Goal: Transaction & Acquisition: Purchase product/service

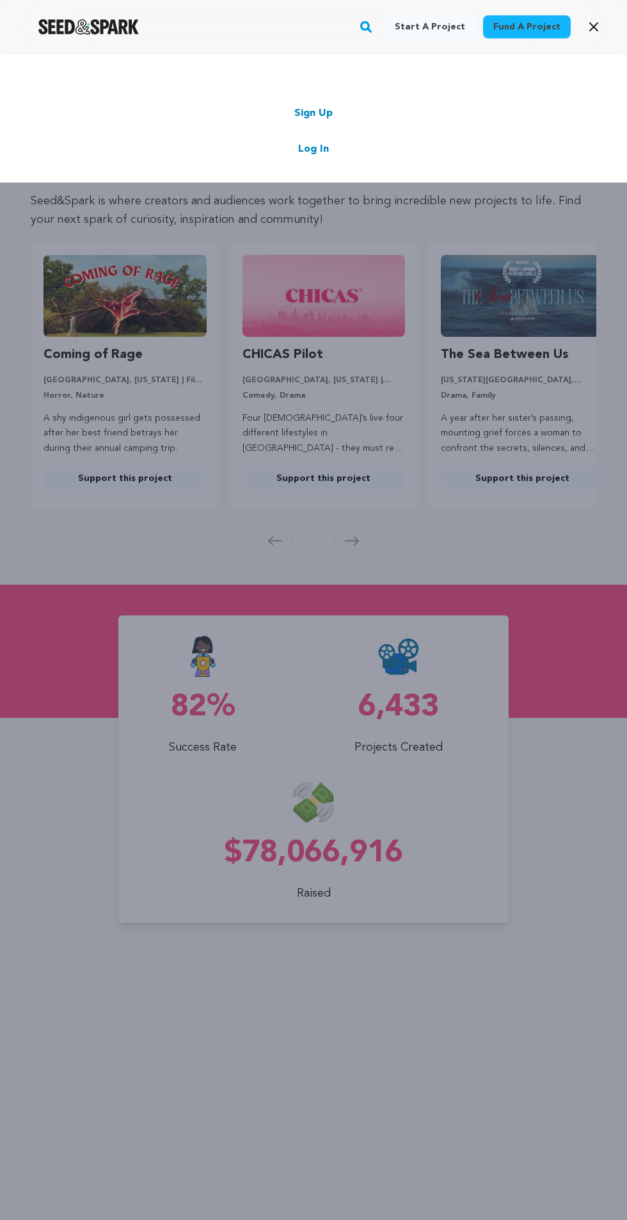
click at [310, 145] on link "Log In" at bounding box center [313, 148] width 31 height 15
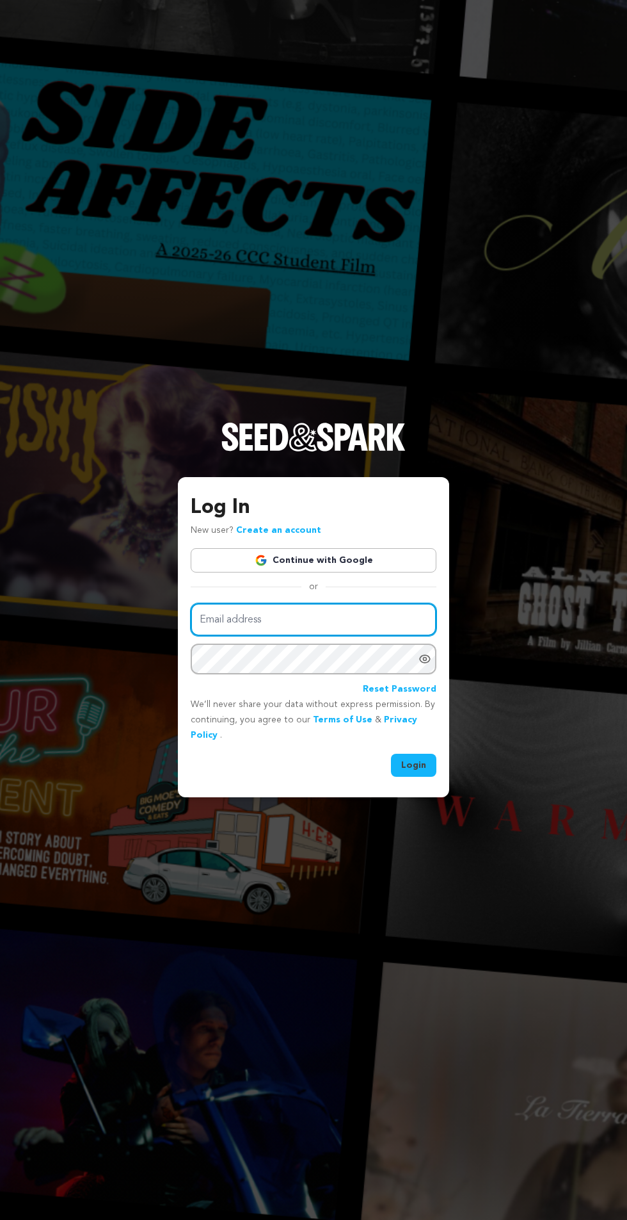
click at [275, 636] on input "Email address" at bounding box center [314, 619] width 246 height 33
click at [250, 636] on input "Email address" at bounding box center [314, 619] width 246 height 33
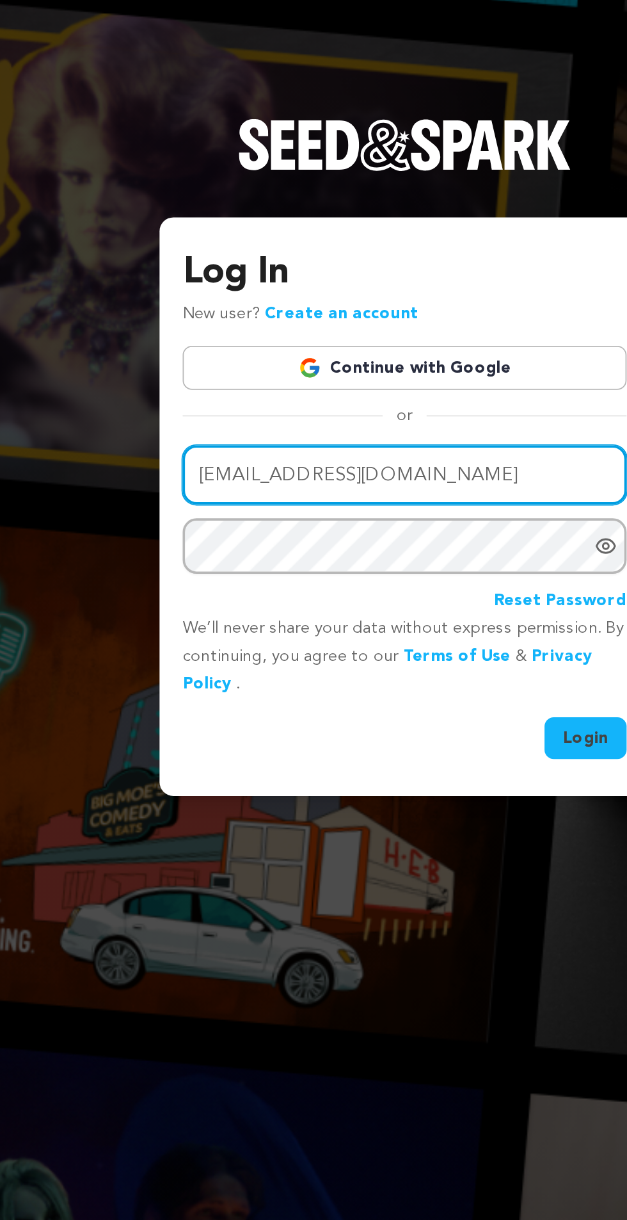
type input "messixani@gmail.com"
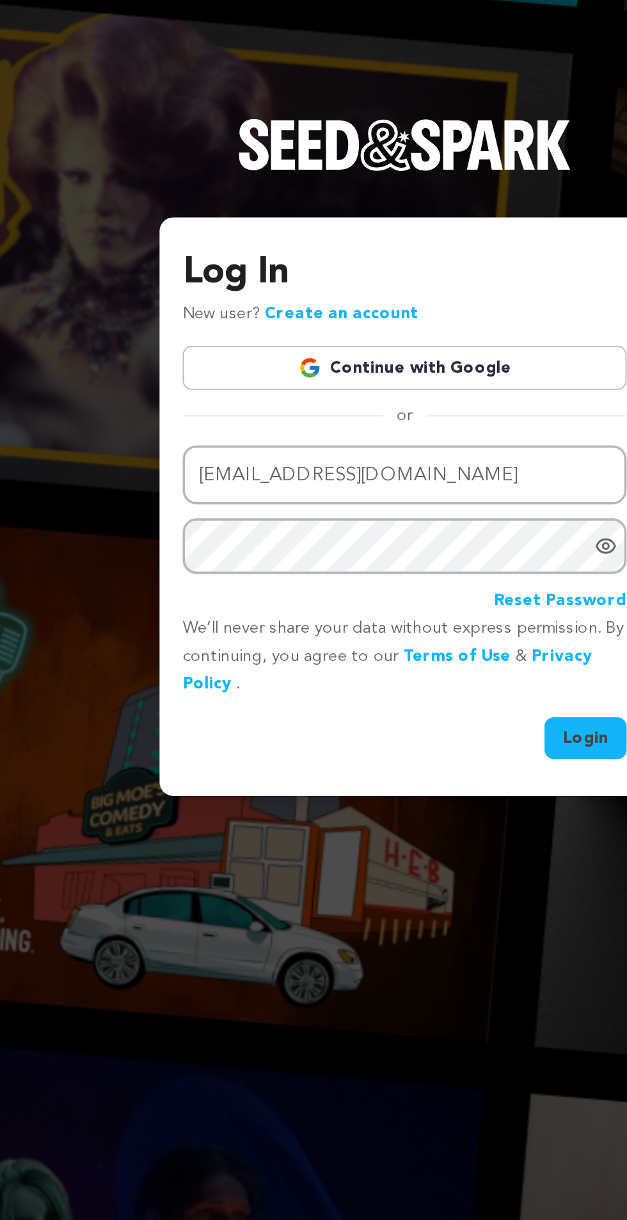
click at [264, 535] on link "Create an account" at bounding box center [278, 530] width 85 height 9
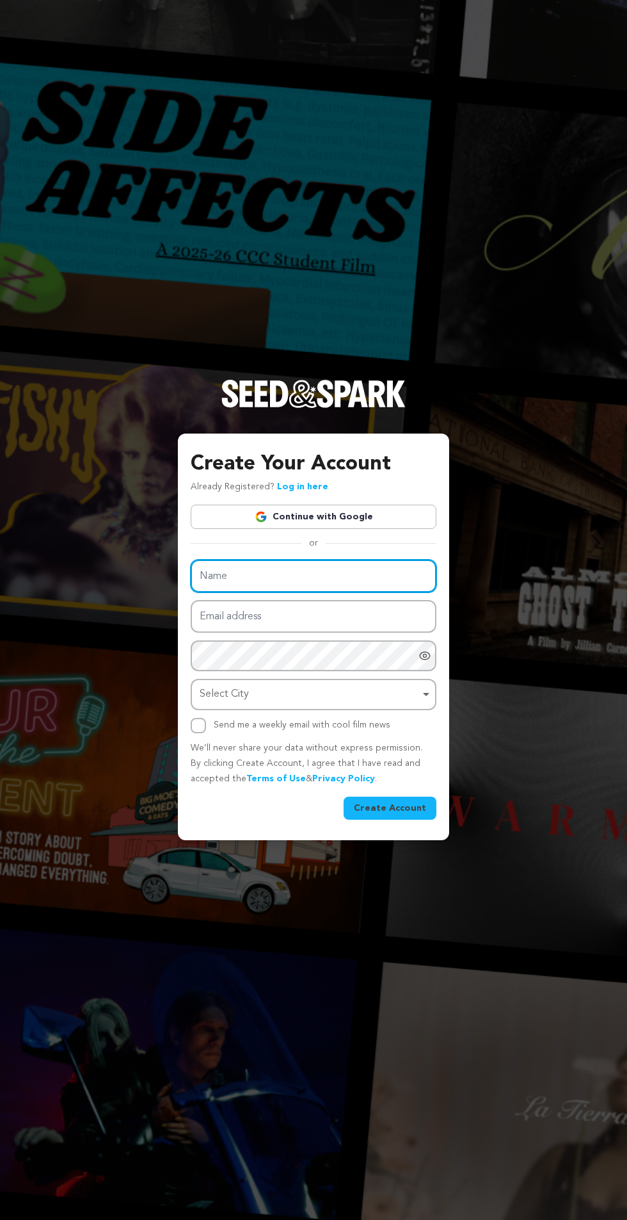
click at [258, 592] on input "Name" at bounding box center [314, 576] width 246 height 33
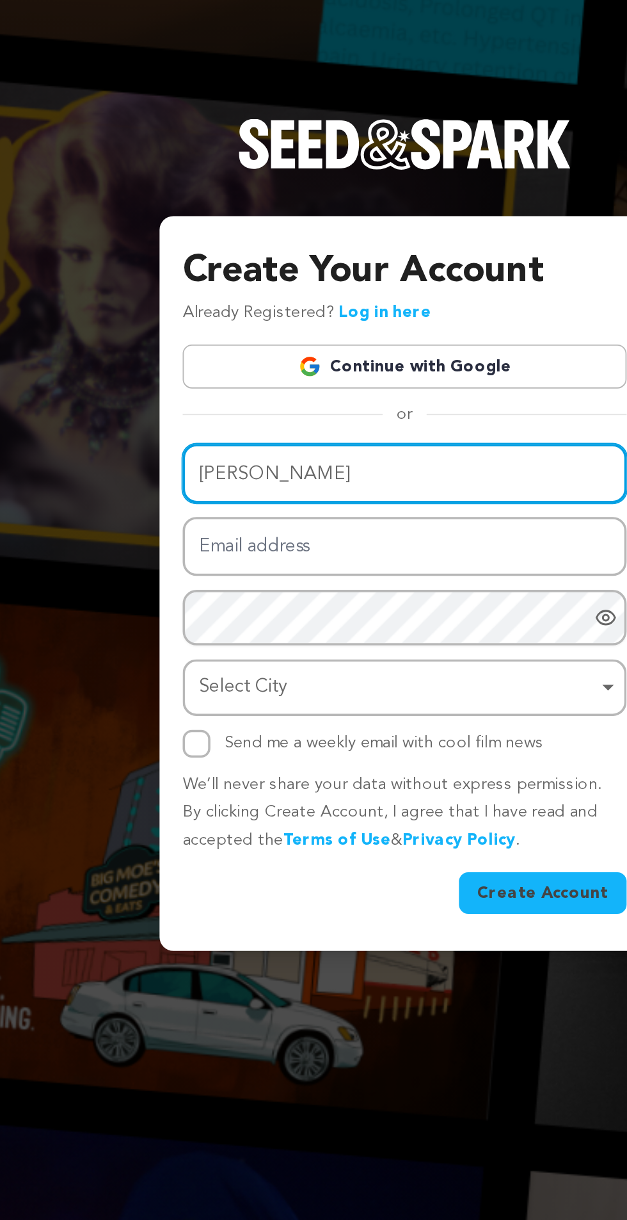
type input "Sarah Joy"
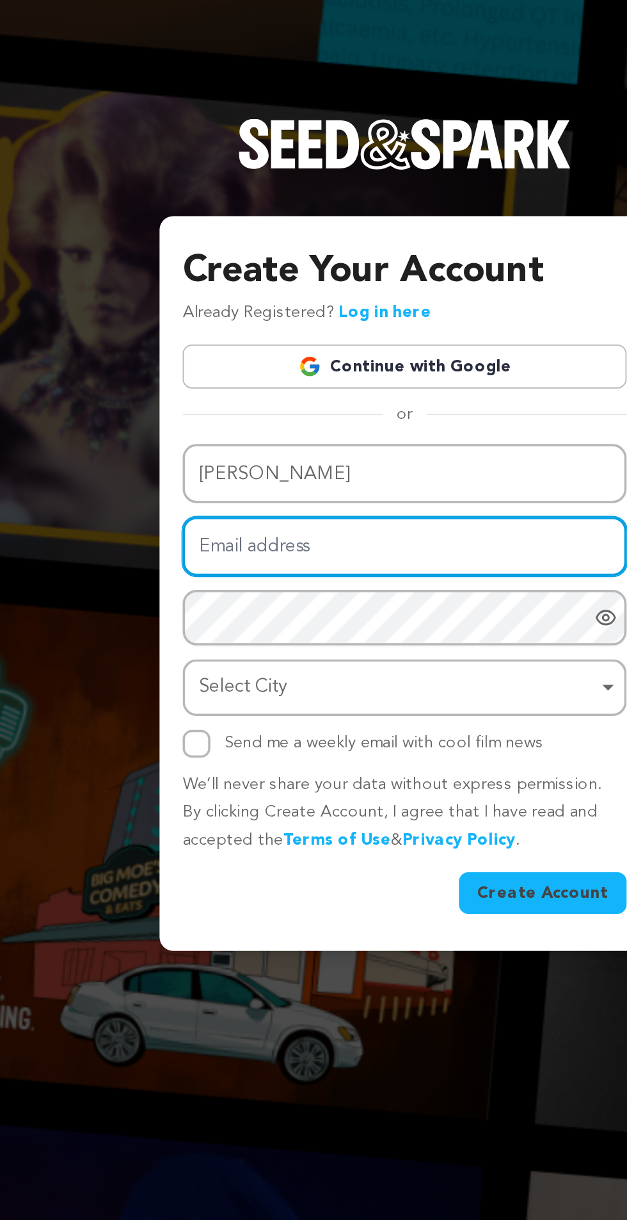
click at [204, 632] on input "Email address" at bounding box center [314, 616] width 246 height 33
click at [223, 632] on input "Email address" at bounding box center [314, 616] width 246 height 33
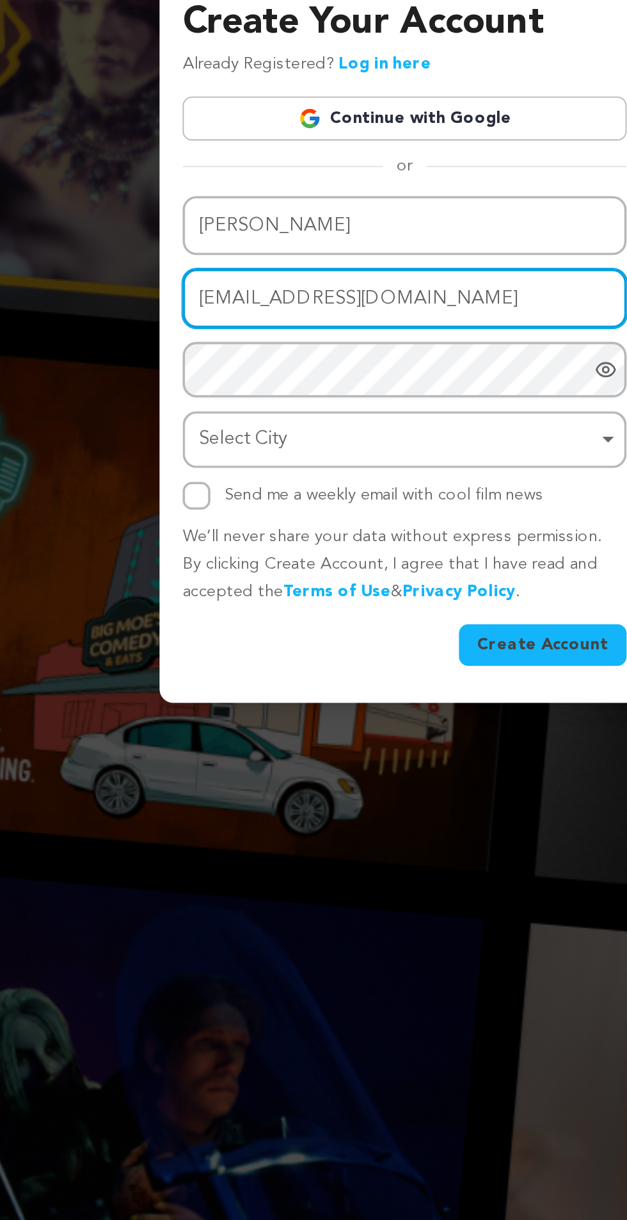
type input "messixani@gmail.com"
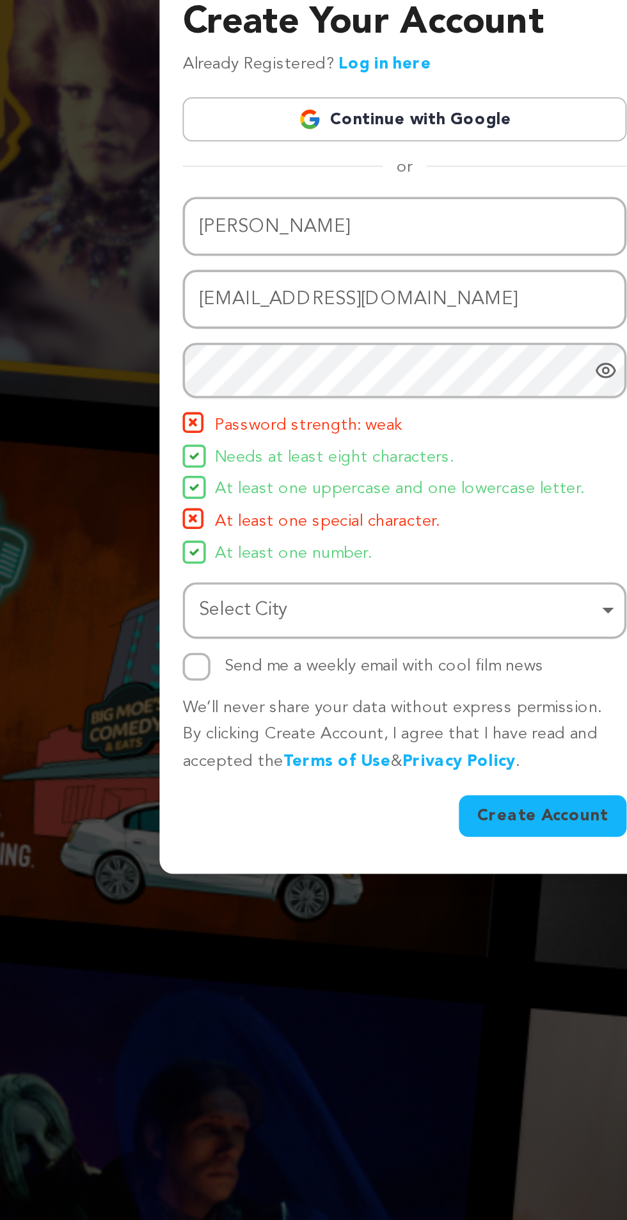
click at [425, 615] on icon "Show password as plain text. Warning: this will display your password on the sc…" at bounding box center [425, 608] width 13 height 13
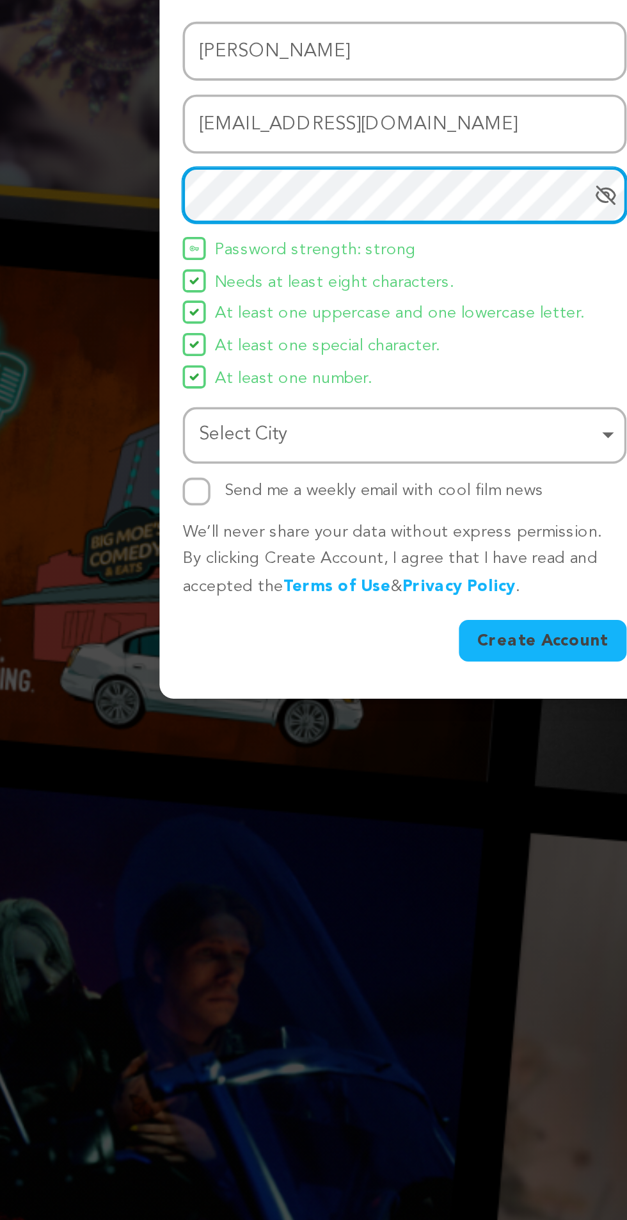
click at [246, 751] on div "Select City Remove item" at bounding box center [310, 741] width 220 height 19
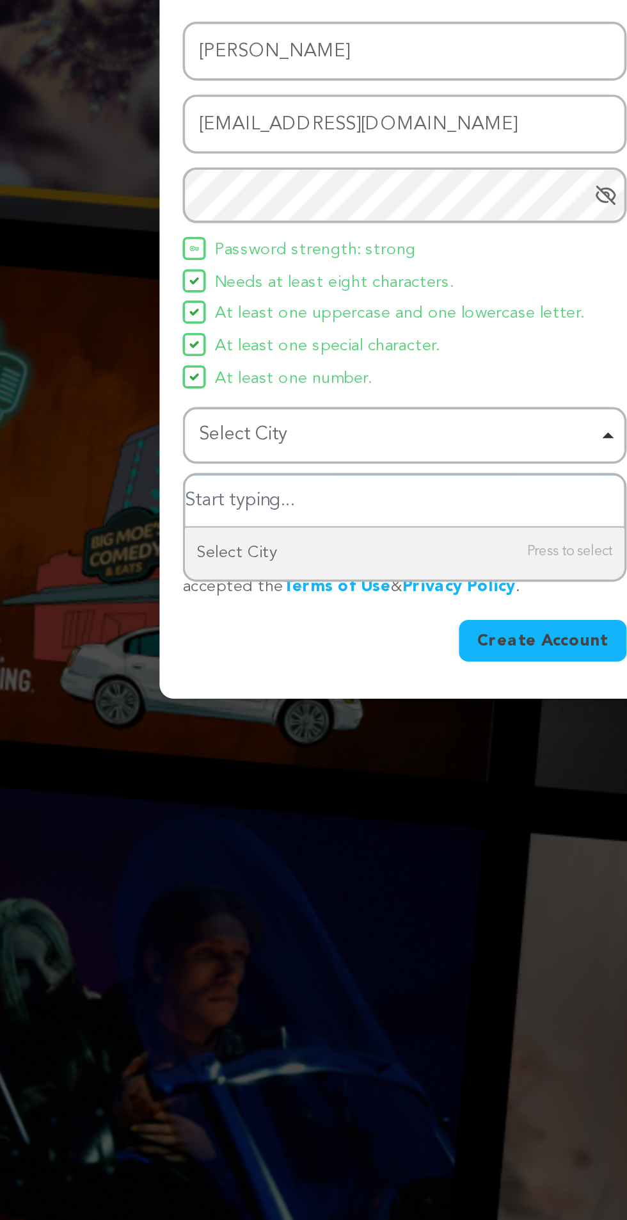
click at [233, 793] on input "Select City" at bounding box center [313, 778] width 243 height 29
click at [236, 793] on input "Select City" at bounding box center [313, 778] width 243 height 29
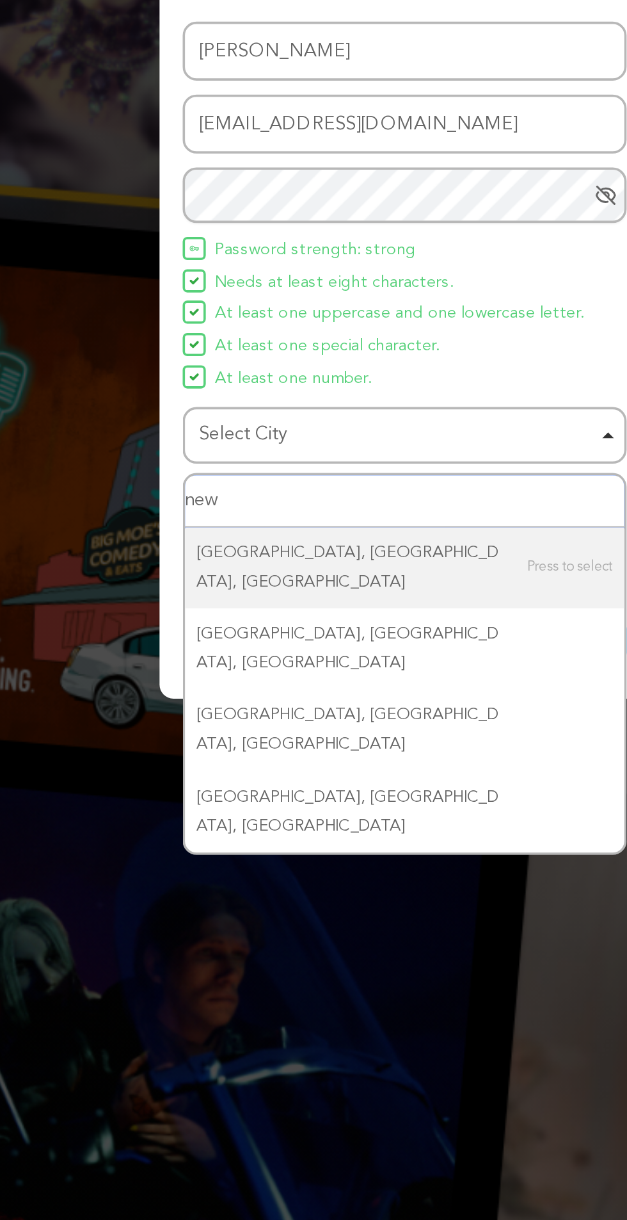
type input "new York"
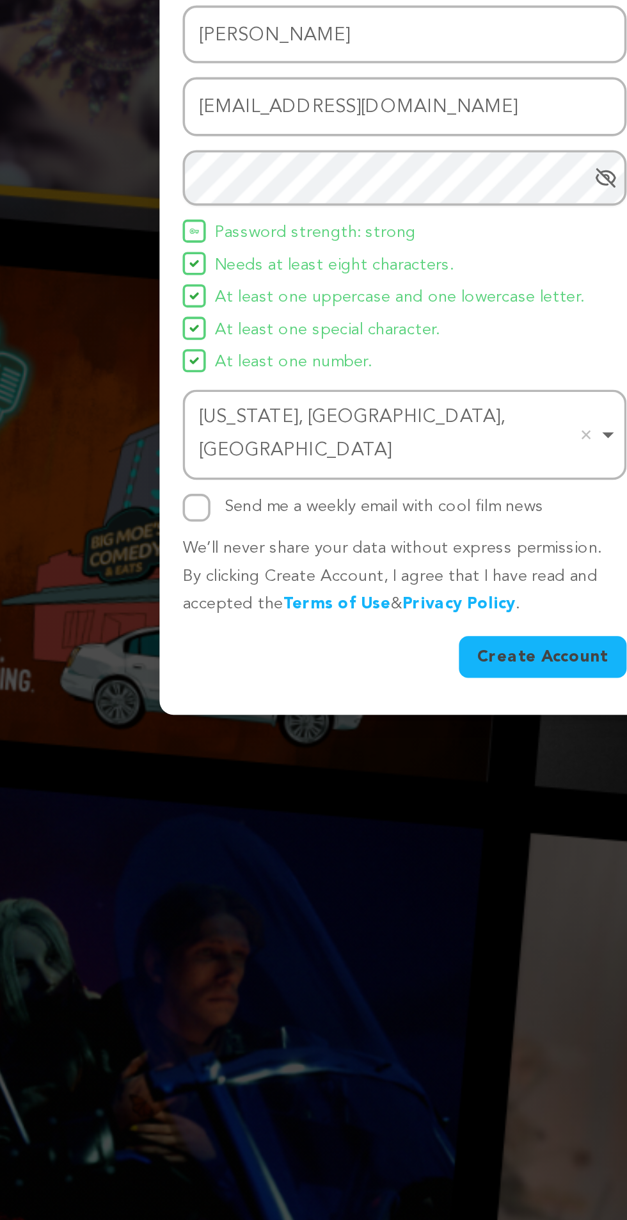
click at [385, 876] on button "Create Account" at bounding box center [390, 864] width 93 height 23
click at [359, 876] on button "Create Account" at bounding box center [390, 864] width 93 height 23
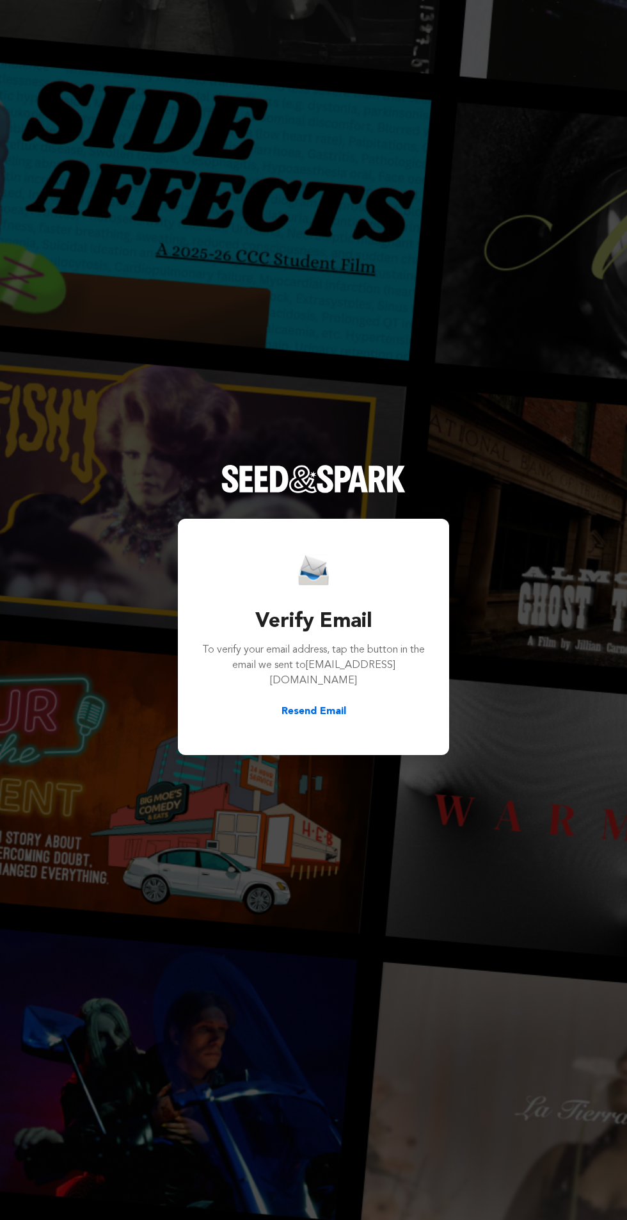
click at [308, 719] on button "Resend Email" at bounding box center [314, 711] width 65 height 15
click at [286, 719] on button "Resend Email" at bounding box center [314, 711] width 65 height 15
click at [291, 719] on button "Resend Email" at bounding box center [314, 711] width 65 height 15
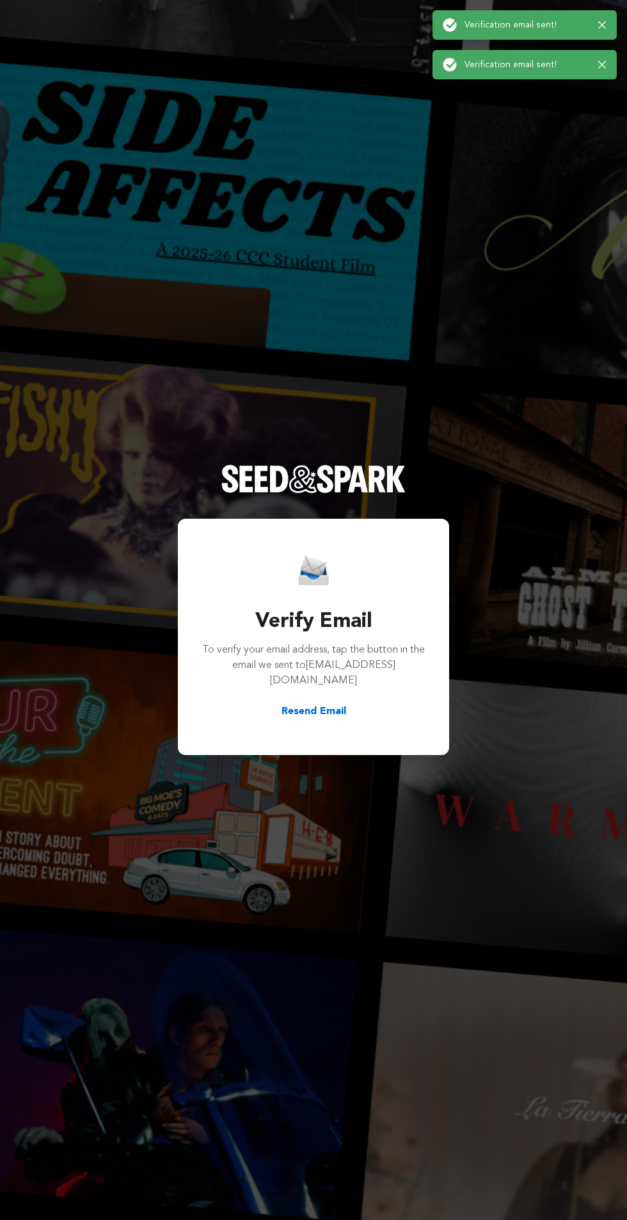
click at [289, 719] on button "Resend Email" at bounding box center [314, 711] width 65 height 15
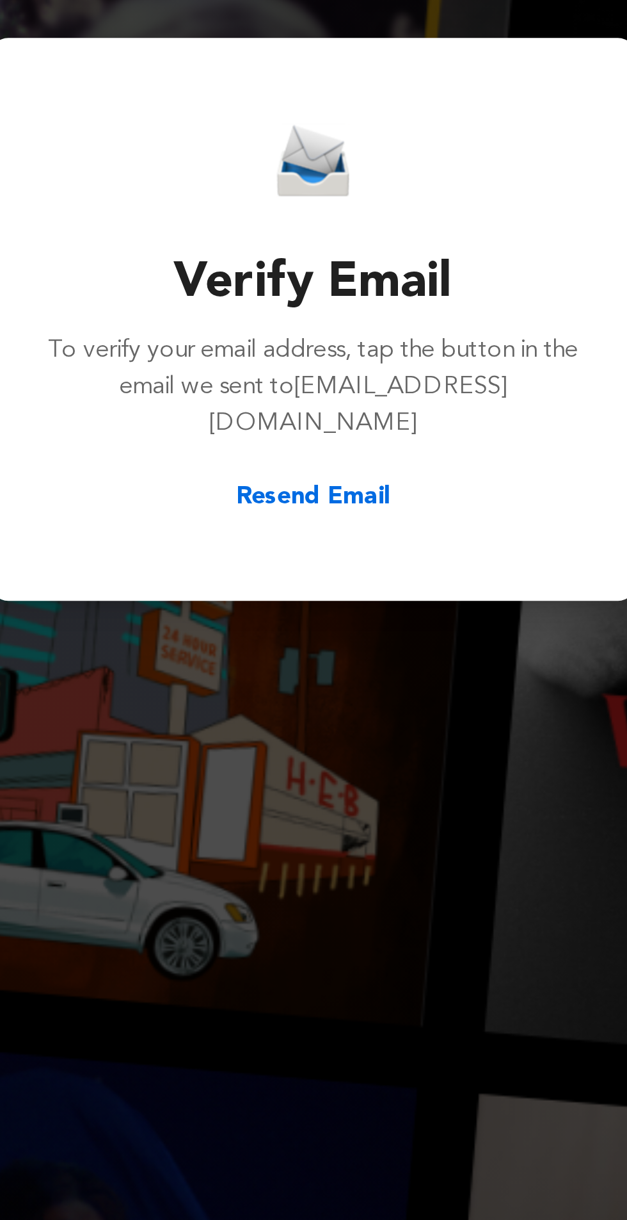
click at [294, 719] on button "Resend Email" at bounding box center [314, 711] width 65 height 15
click at [293, 719] on button "Resend Email" at bounding box center [314, 711] width 65 height 15
click at [314, 719] on button "Resend Email" at bounding box center [314, 711] width 65 height 15
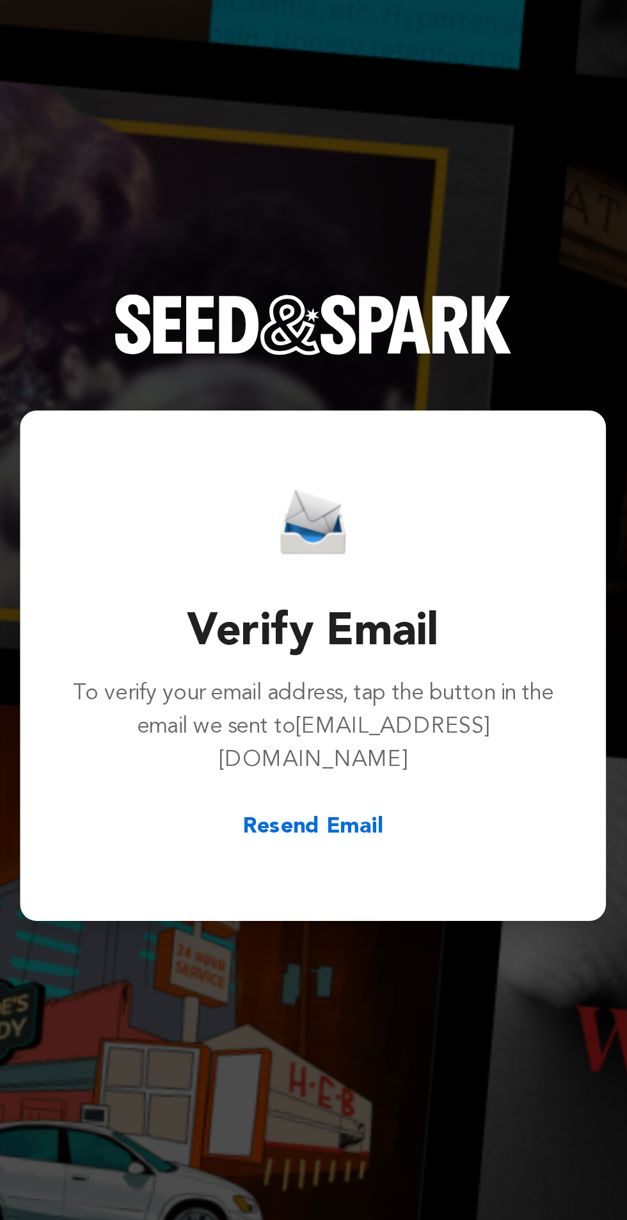
scroll to position [109, 0]
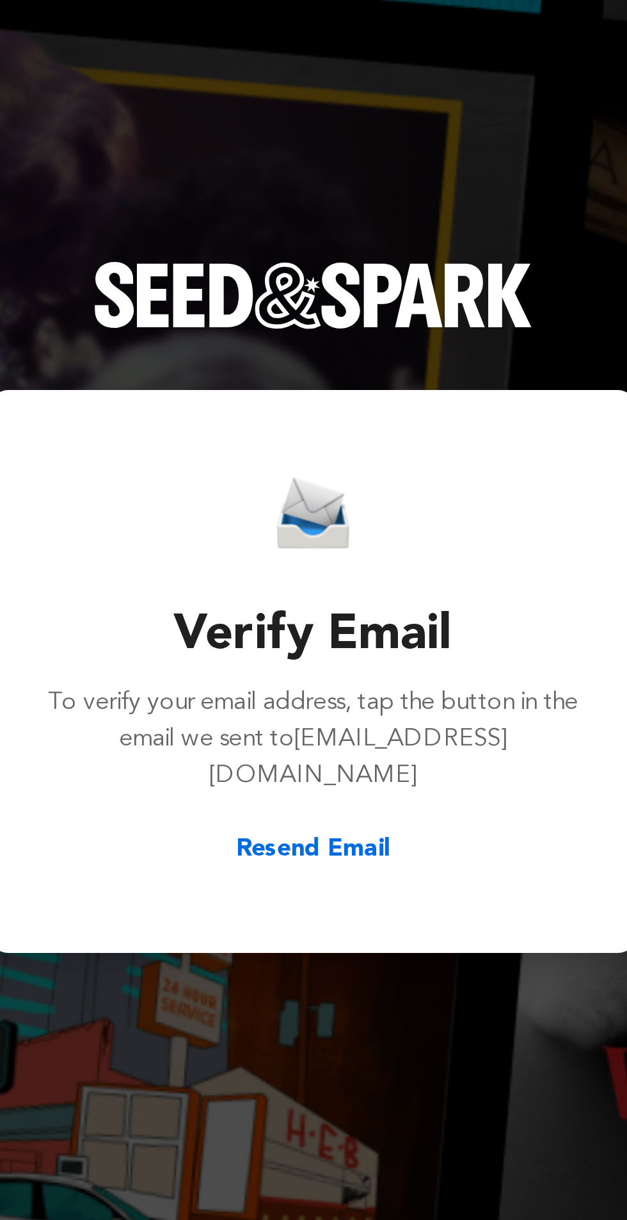
click at [318, 632] on div "Verify Email To verify your email address, tap the button in the email we sent …" at bounding box center [313, 636] width 225 height 165
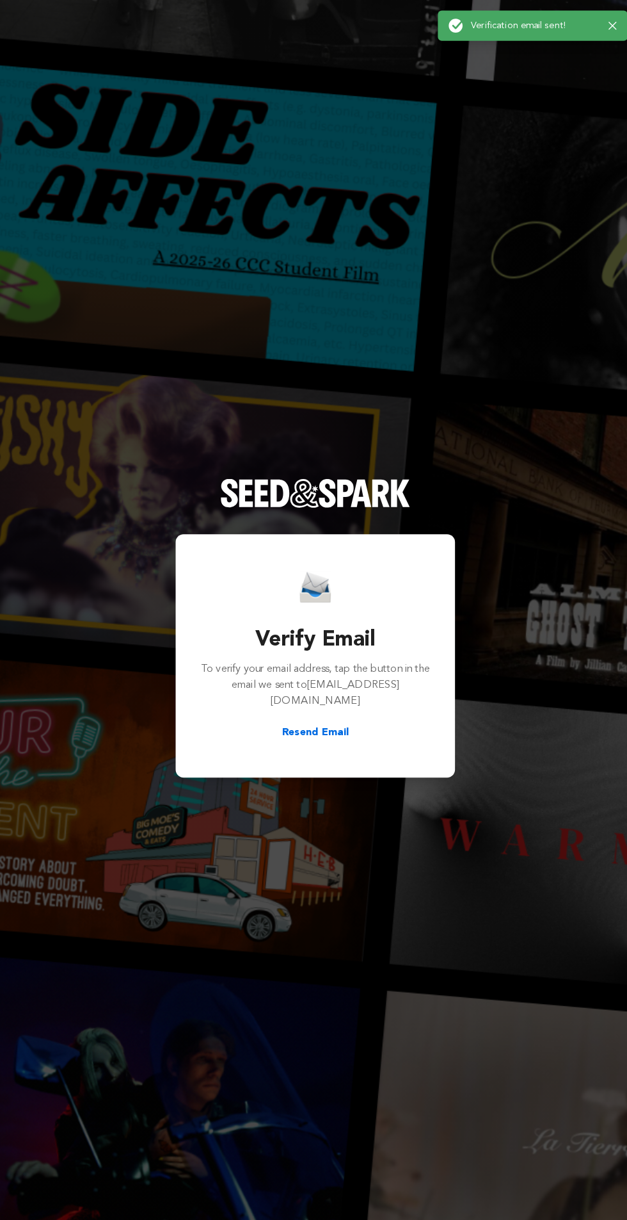
scroll to position [0, 0]
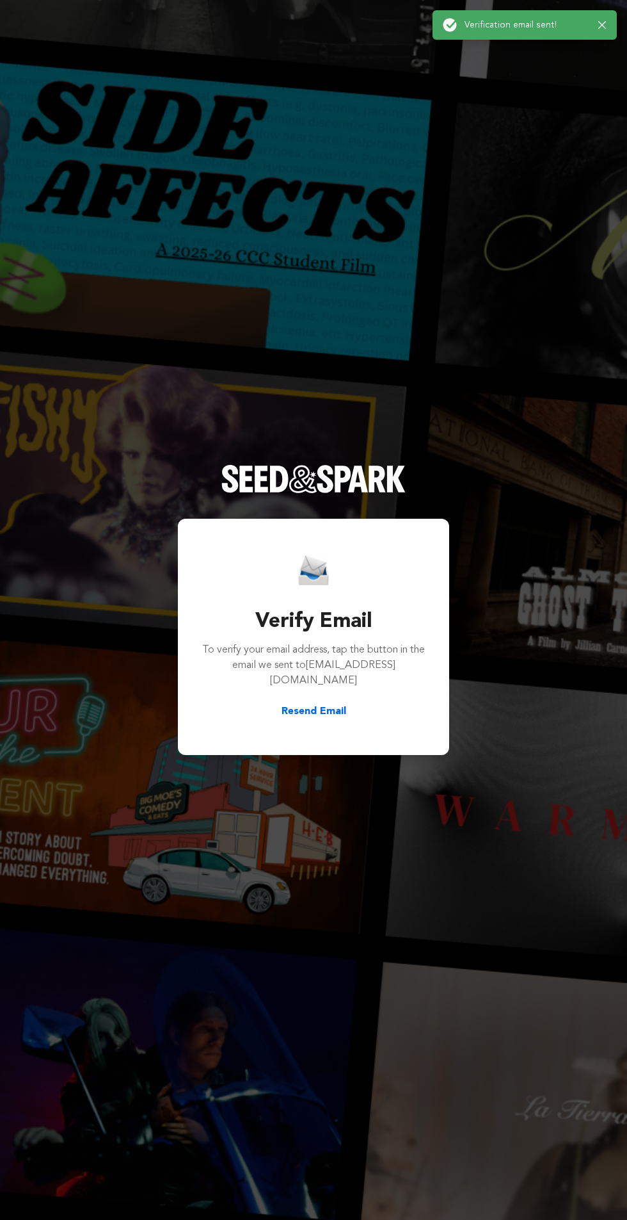
click at [122, 349] on div "Verify Email To verify your email address, tap the button in the email we sent …" at bounding box center [313, 610] width 627 height 1220
click at [300, 719] on button "Resend Email" at bounding box center [314, 711] width 65 height 15
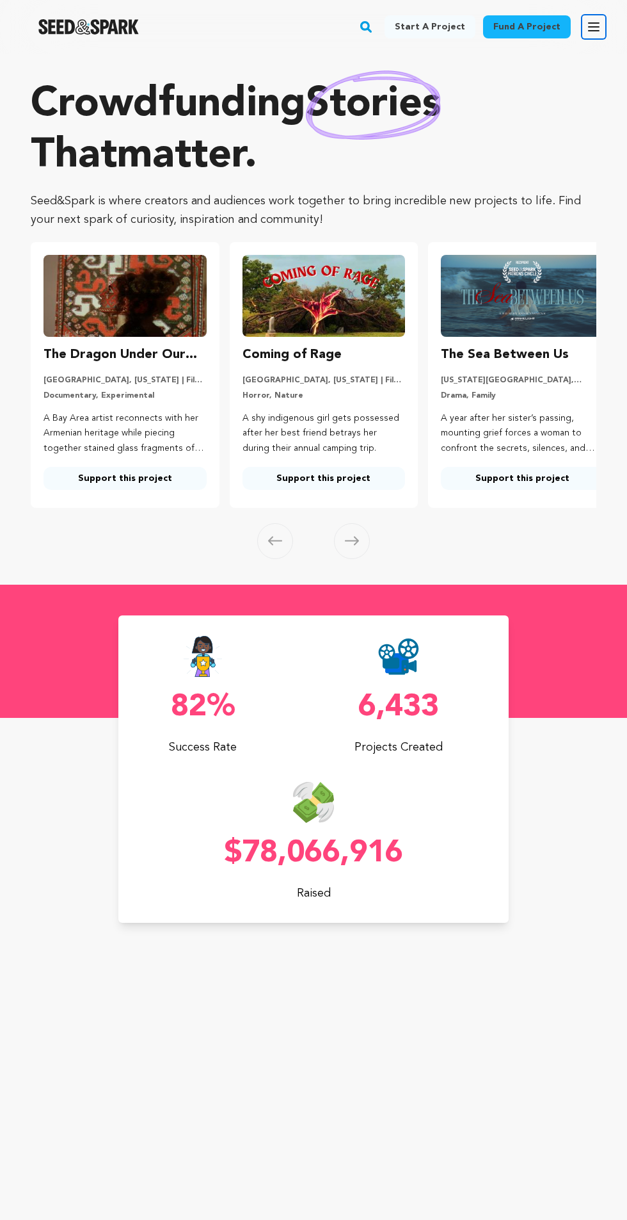
click at [586, 30] on icon "button" at bounding box center [593, 26] width 15 height 15
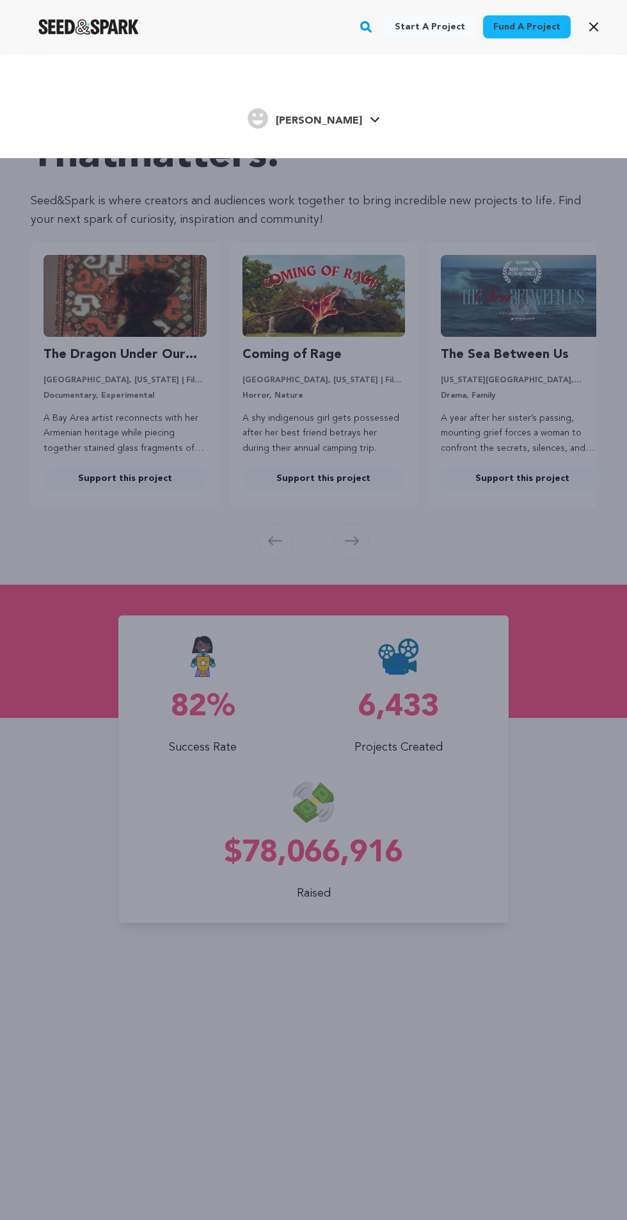
click at [268, 109] on img "Sarah J.'s Profile" at bounding box center [258, 118] width 20 height 20
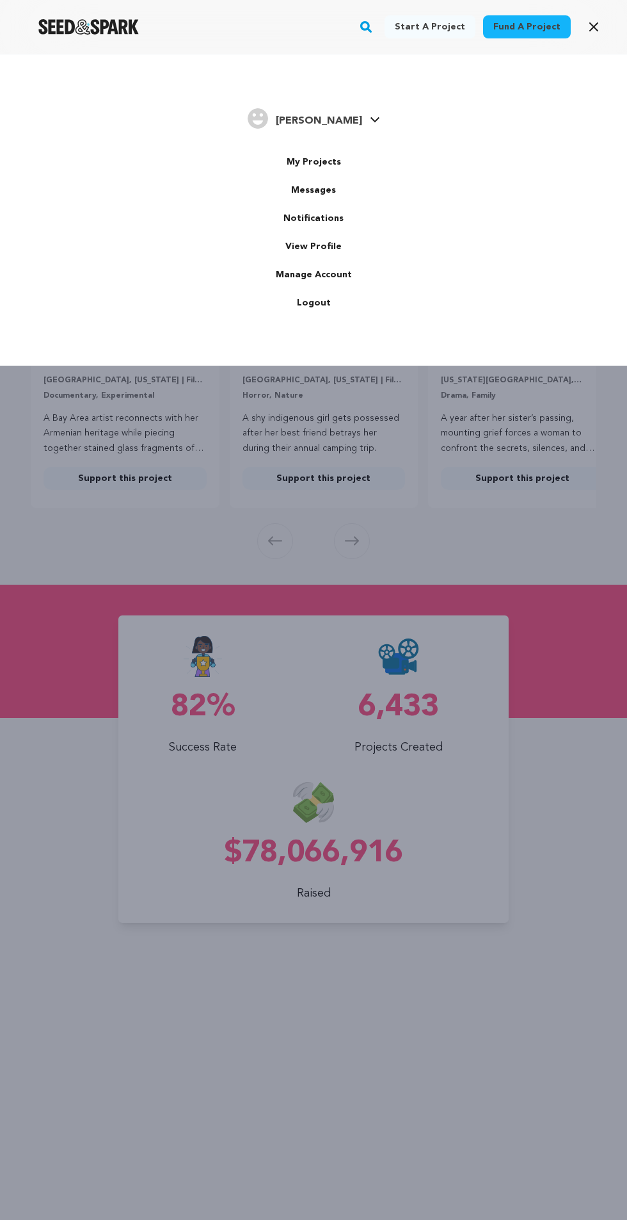
click at [268, 110] on img "Sarah J.'s Profile" at bounding box center [258, 118] width 20 height 20
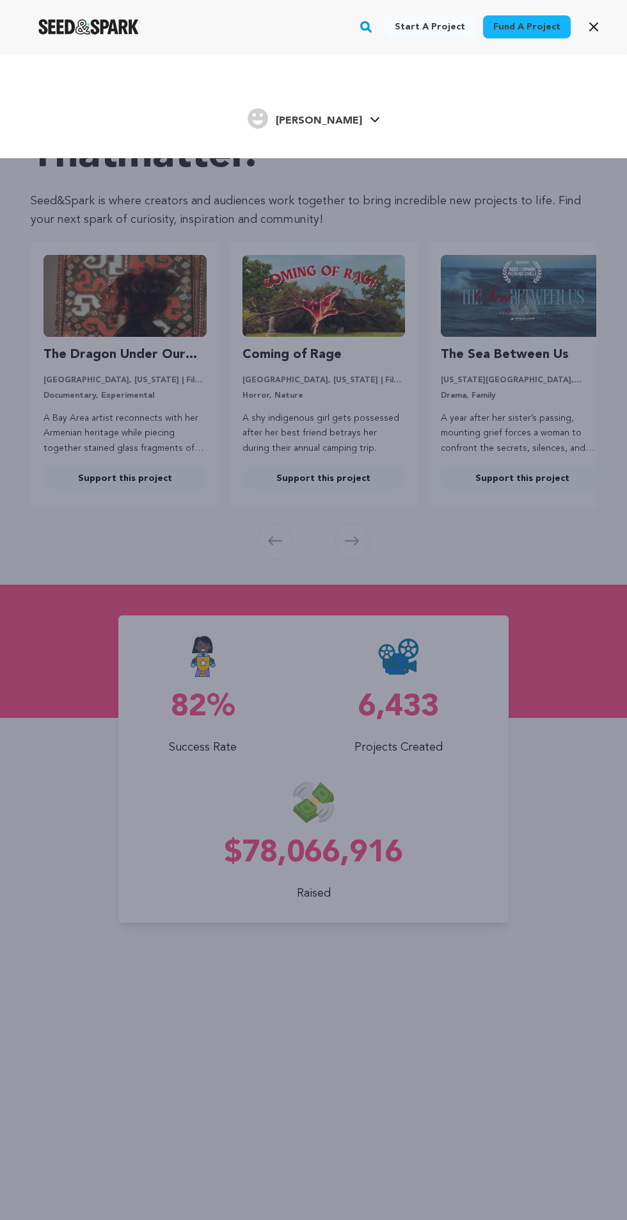
click at [277, 86] on div "Start a project Fund a project Sarah J." at bounding box center [313, 106] width 627 height 104
click at [297, 88] on div "Start a project Fund a project Sarah J." at bounding box center [313, 106] width 627 height 104
click at [306, 86] on div "Start a project Fund a project Sarah J." at bounding box center [313, 106] width 627 height 104
click at [309, 90] on div "Start a project Fund a project Sarah J." at bounding box center [313, 106] width 627 height 104
click at [370, 119] on icon at bounding box center [375, 120] width 10 height 6
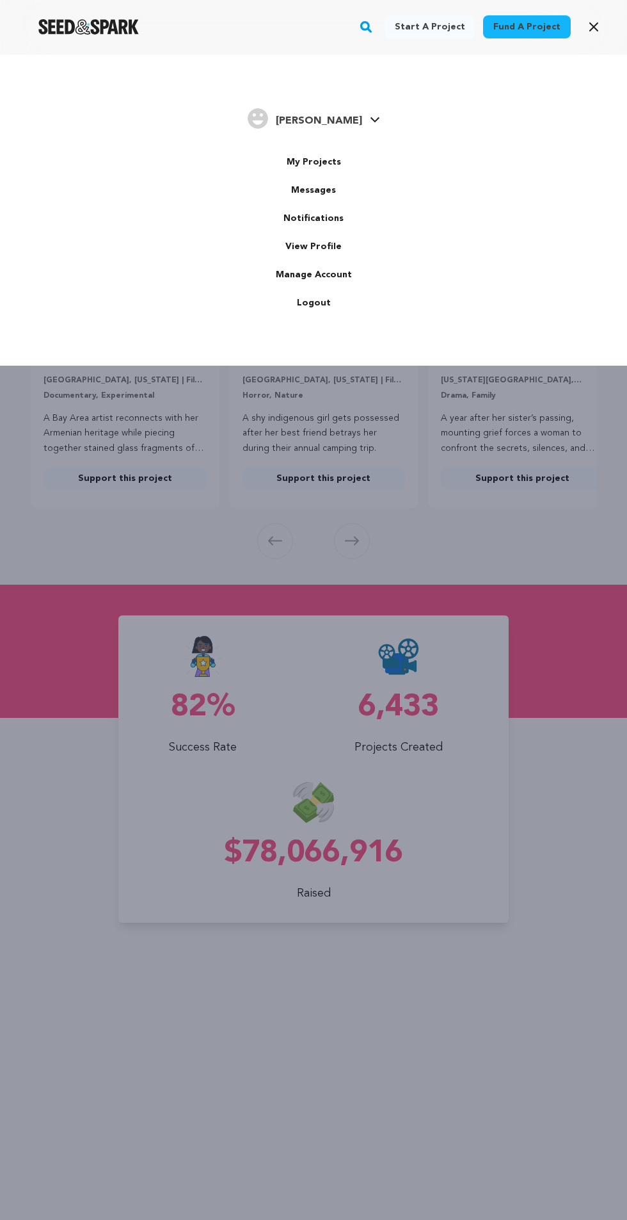
click at [268, 119] on img "Sarah J.'s Profile" at bounding box center [258, 118] width 20 height 20
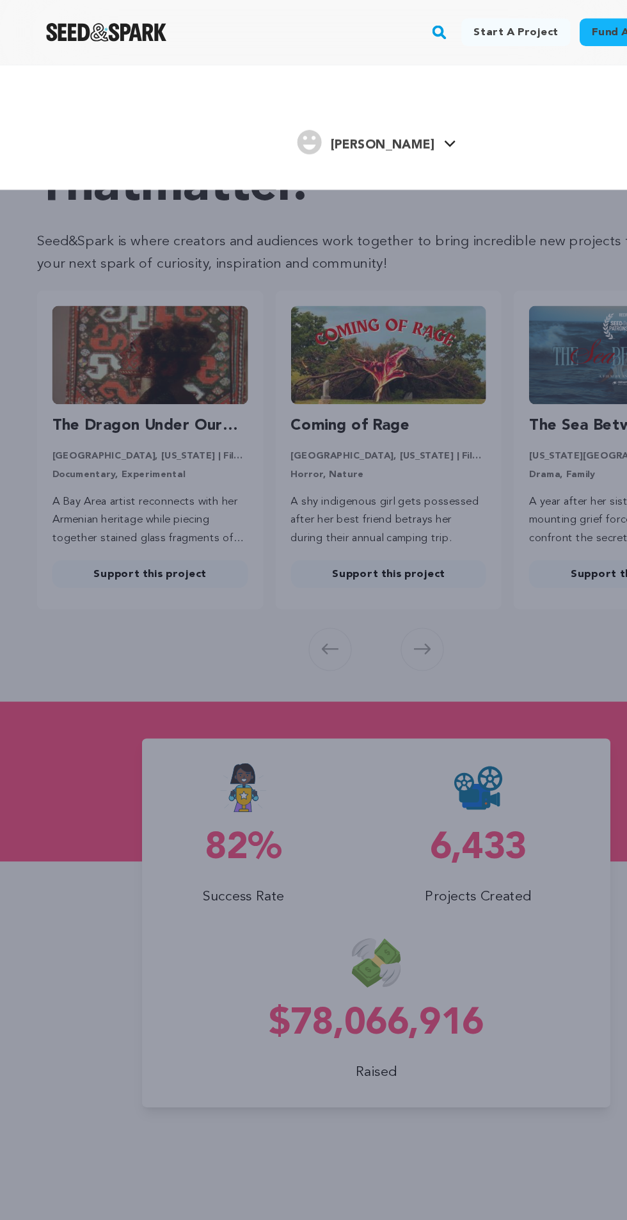
click at [233, 95] on div "Start a project Fund a project Sarah J." at bounding box center [313, 106] width 627 height 104
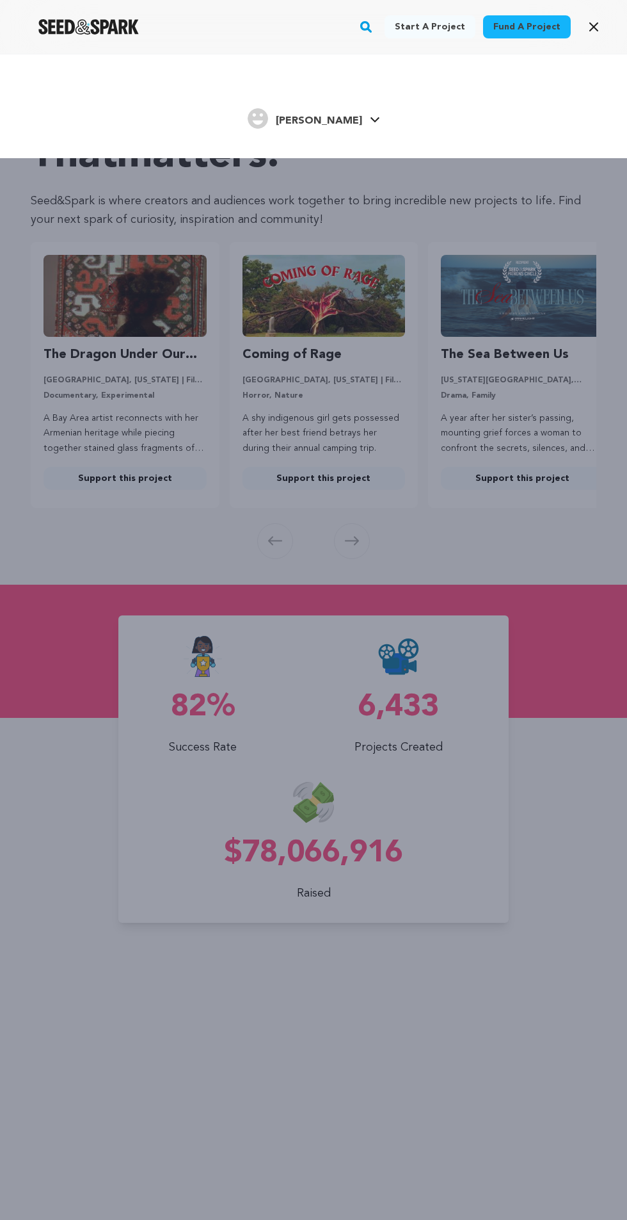
click at [272, 106] on link "Sarah J. Sarah J." at bounding box center [314, 117] width 133 height 23
click at [370, 120] on icon at bounding box center [375, 120] width 10 height 6
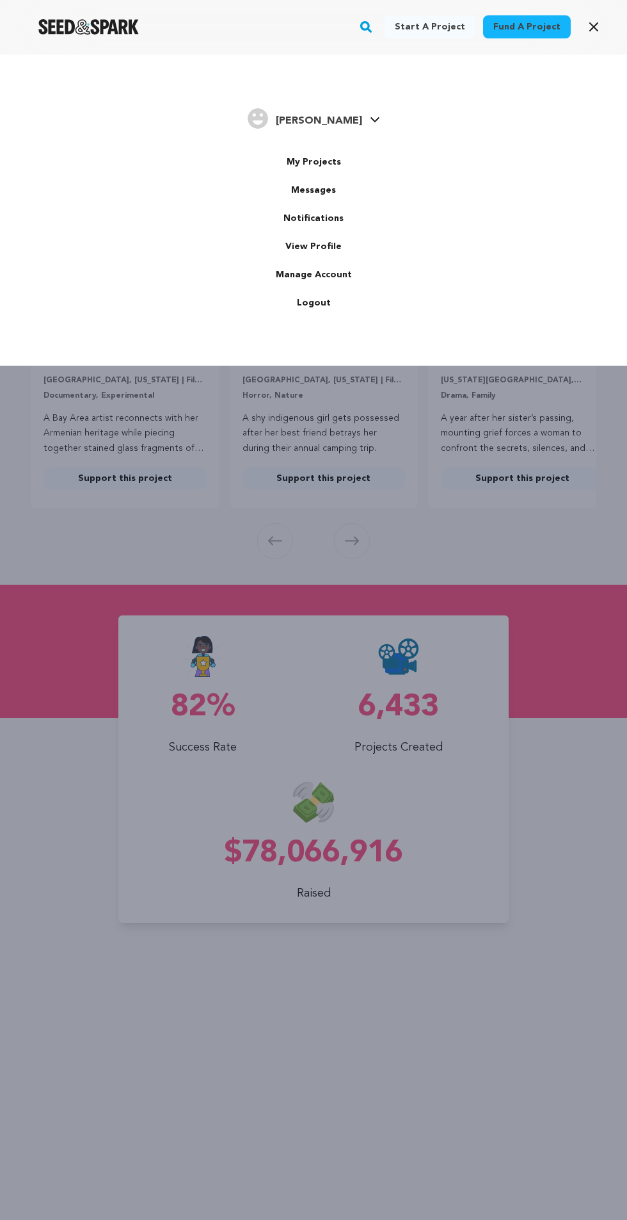
click at [281, 607] on div "Start a project Fund a project Sarah J." at bounding box center [313, 664] width 627 height 1220
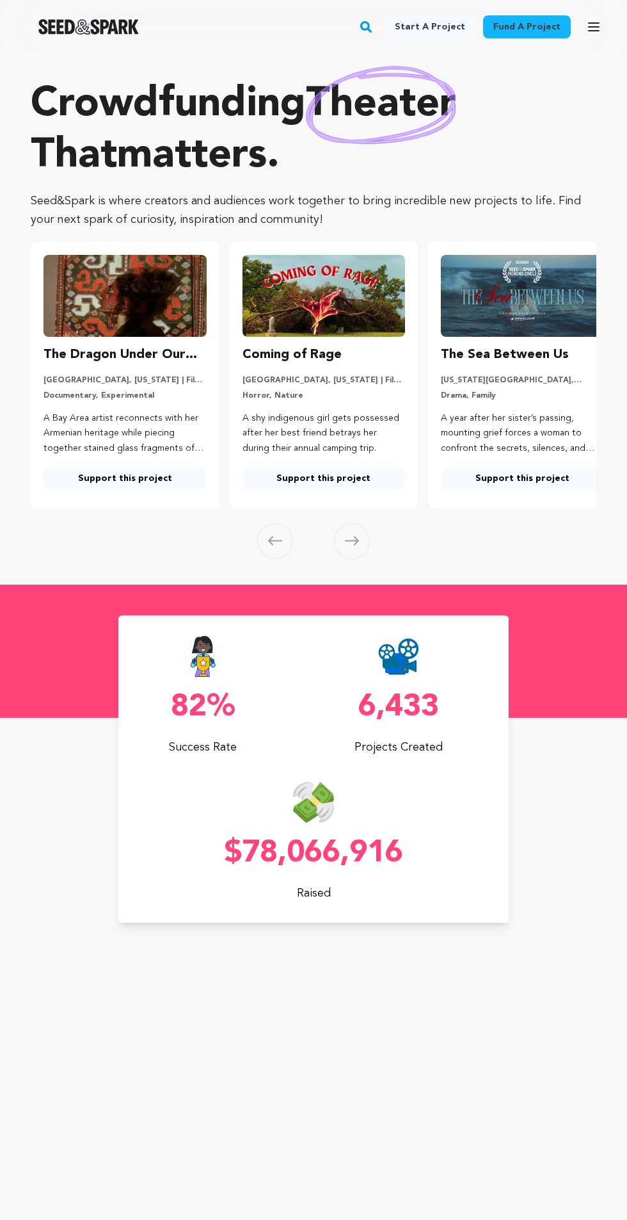
click at [517, 26] on link "Fund a project" at bounding box center [527, 26] width 88 height 23
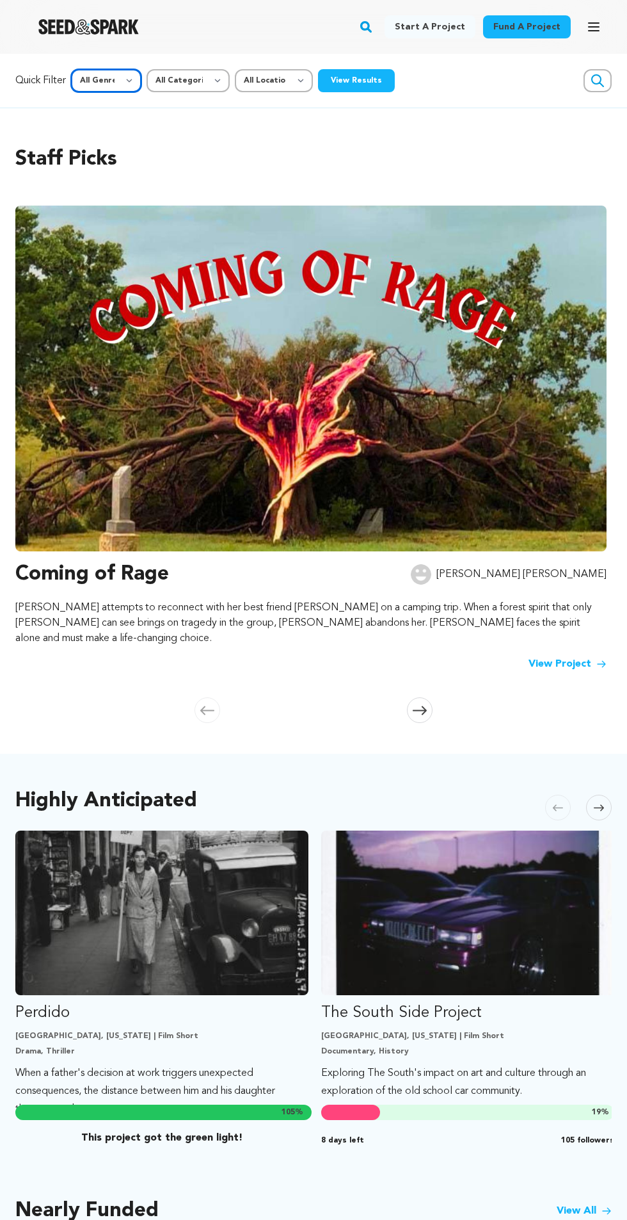
click at [116, 85] on select "All Genre Action Adventure Afrobeat Alternative Ambient Animation Bebop Big Ban…" at bounding box center [106, 80] width 70 height 23
select select "1"
click at [205, 90] on select "All Categories Film Feature Film Short Series Music Video Comics Artist Residen…" at bounding box center [188, 80] width 83 height 23
select select "383"
click at [310, 88] on select "All Location Everywhere United States Canada" at bounding box center [274, 80] width 78 height 23
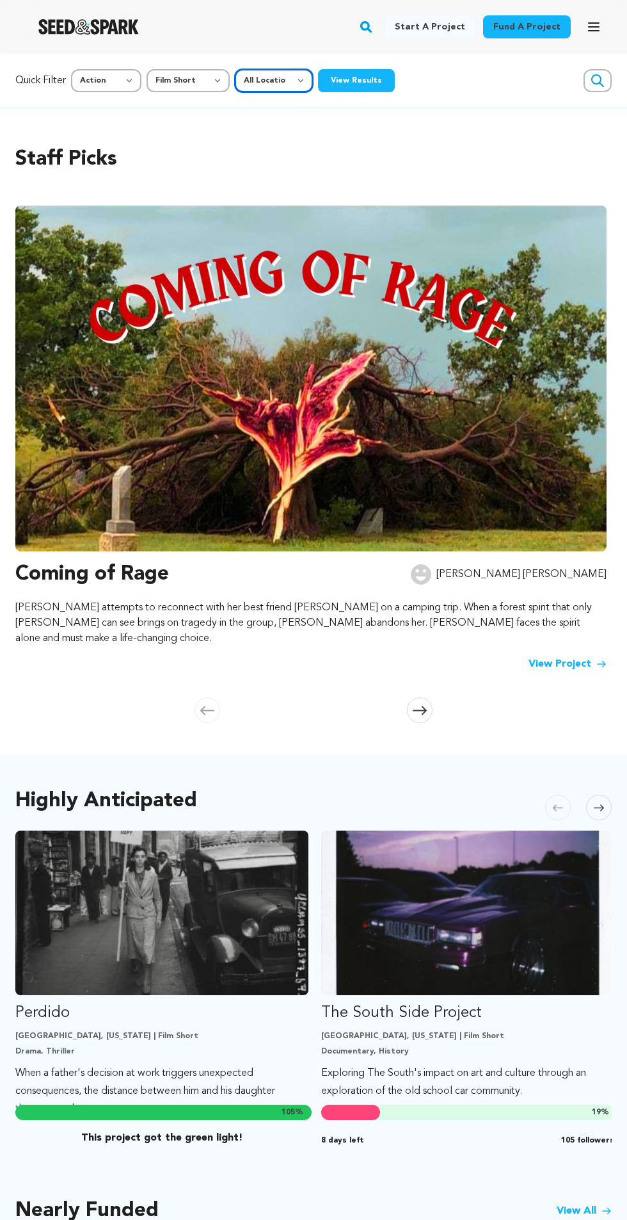
select select "1671"
click at [421, 26] on link "Start a project" at bounding box center [430, 26] width 91 height 23
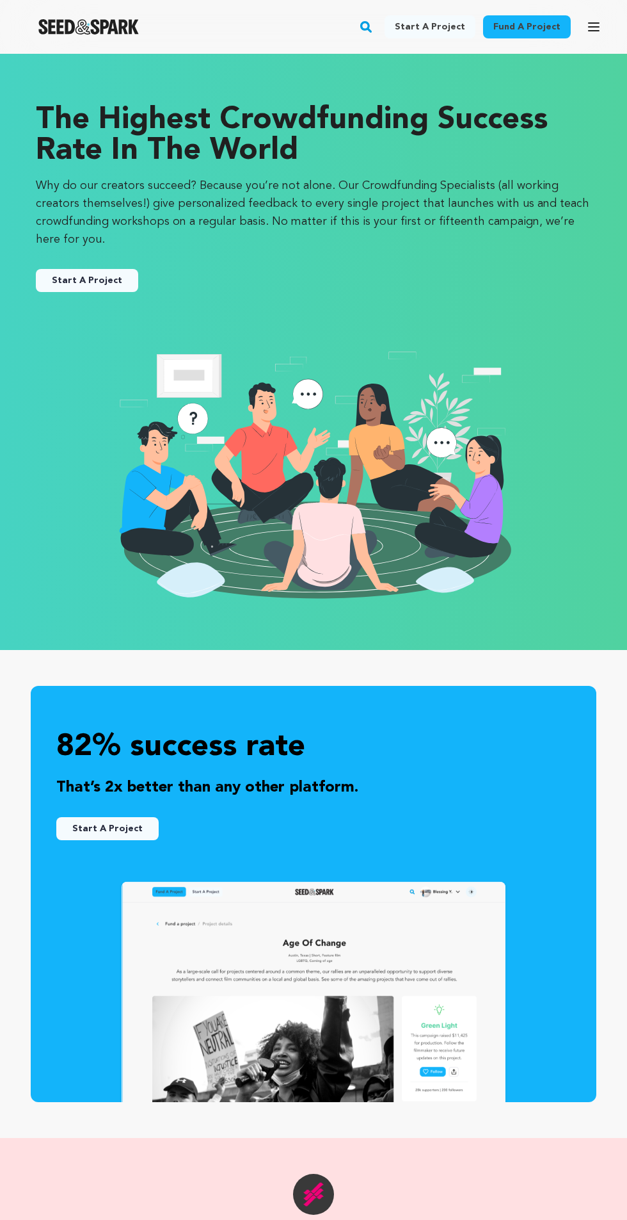
click at [527, 17] on link "Fund a project" at bounding box center [527, 26] width 88 height 23
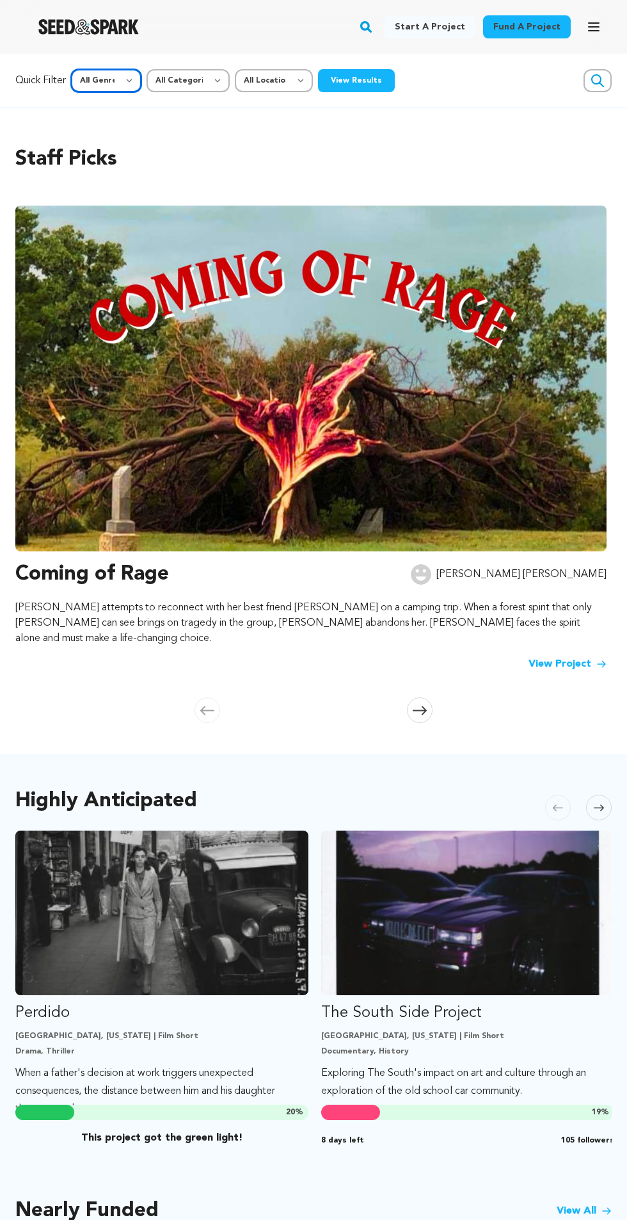
click at [118, 77] on select "All Genre Action Adventure Afrobeat Alternative Ambient Animation Bebop Big Ban…" at bounding box center [106, 80] width 70 height 23
select select "1"
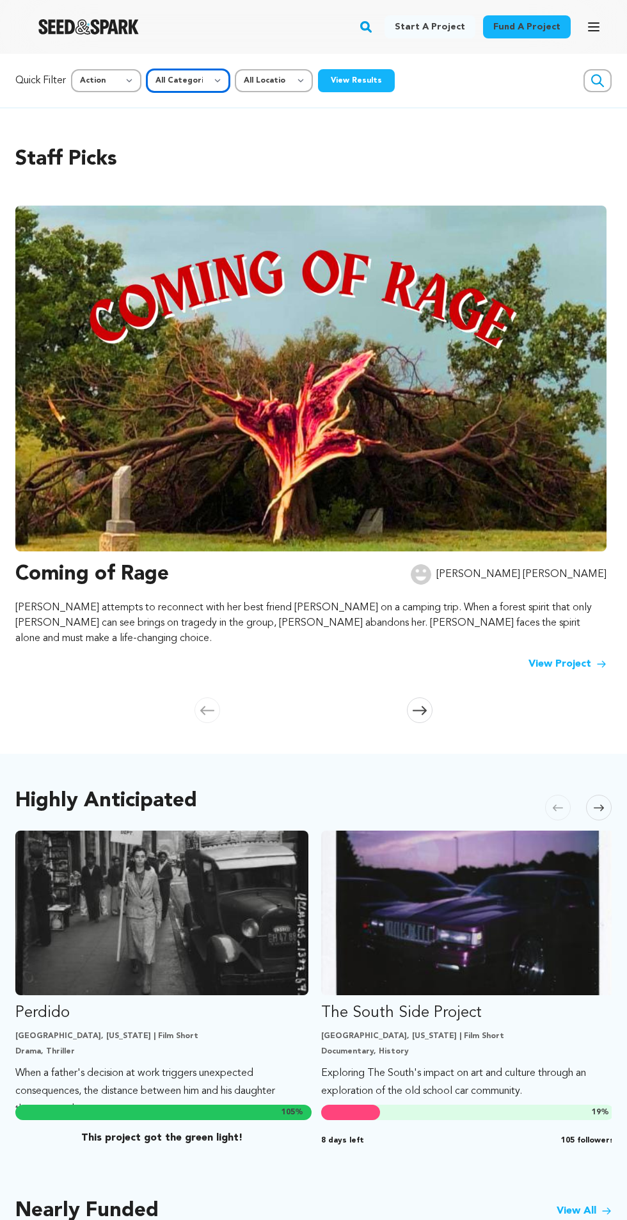
click at [214, 78] on select "All Categories Film Feature Film Short Series Music Video Comics Artist Residen…" at bounding box center [188, 80] width 83 height 23
select select "383"
click at [301, 50] on div "Fund a project Start a project Search" at bounding box center [313, 27] width 627 height 54
click at [292, 85] on select "All Location Everywhere [GEOGRAPHIC_DATA] [GEOGRAPHIC_DATA]" at bounding box center [274, 80] width 78 height 23
select select "1671"
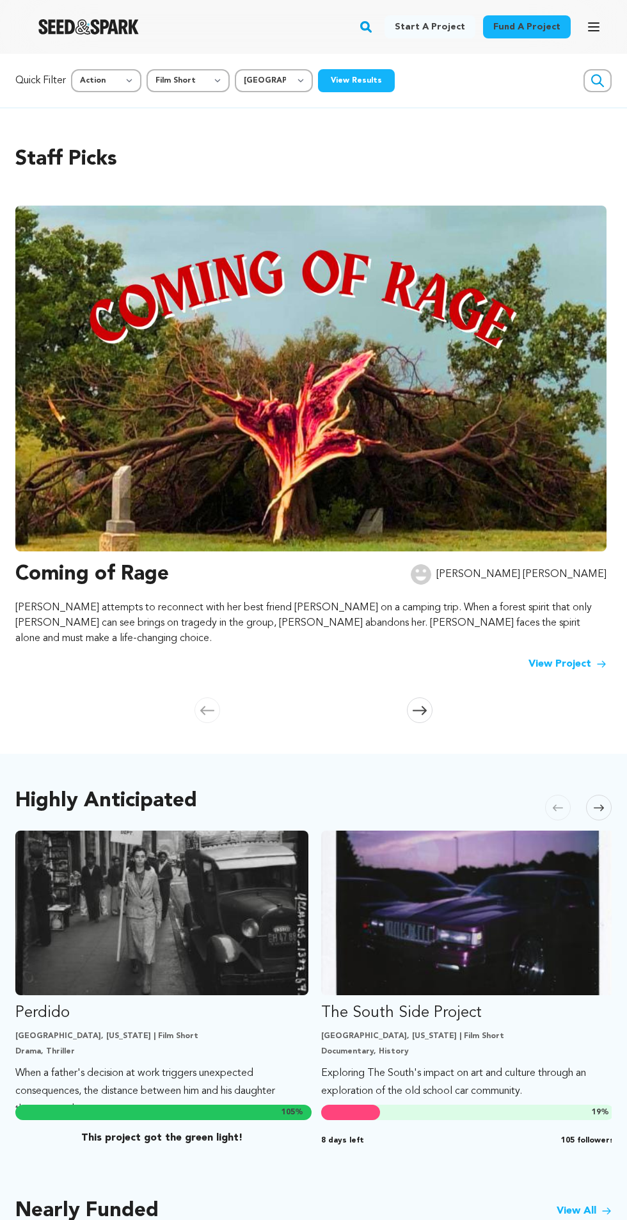
click at [369, 76] on button "View Results" at bounding box center [356, 80] width 77 height 23
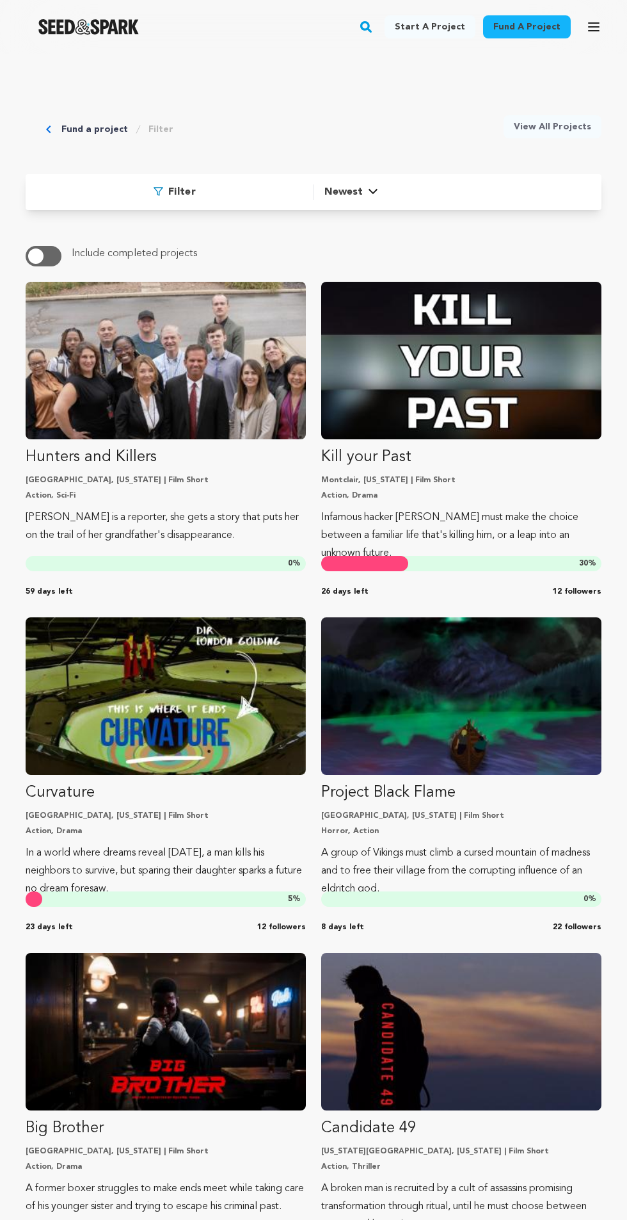
click at [565, 120] on link "View All Projects" at bounding box center [553, 126] width 98 height 23
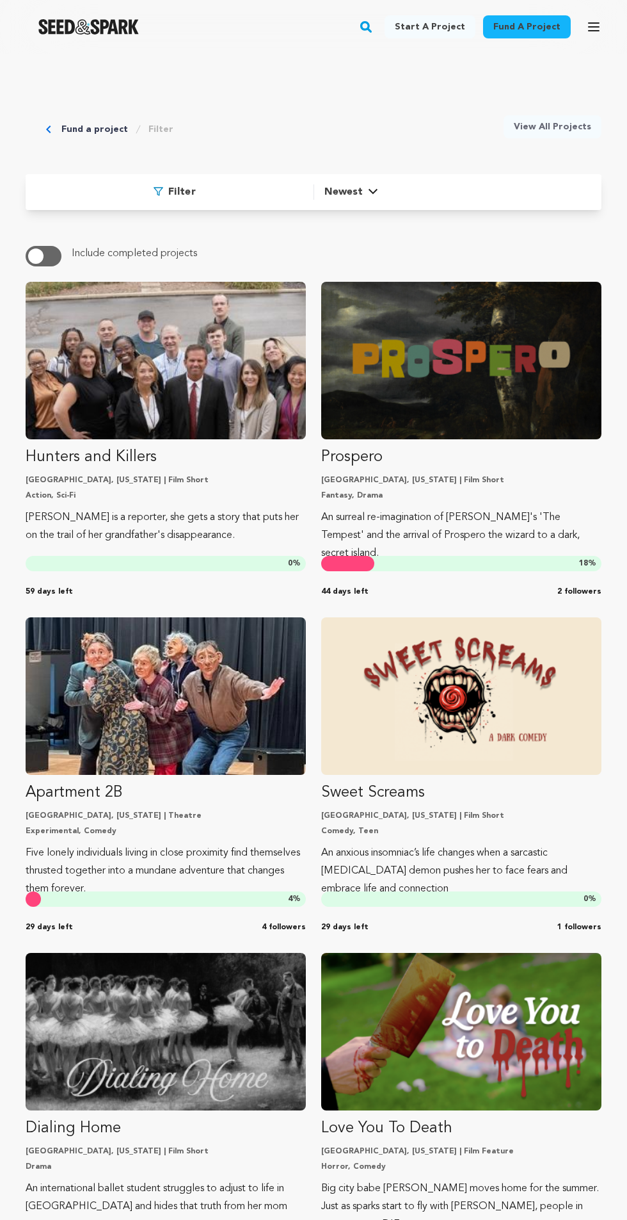
click at [205, 506] on link "Hunters and Killers Akron, [US_STATE] | Film Short Action, Sci-Fi [PERSON_NAME]…" at bounding box center [166, 413] width 280 height 262
